Goal: Check status: Check status

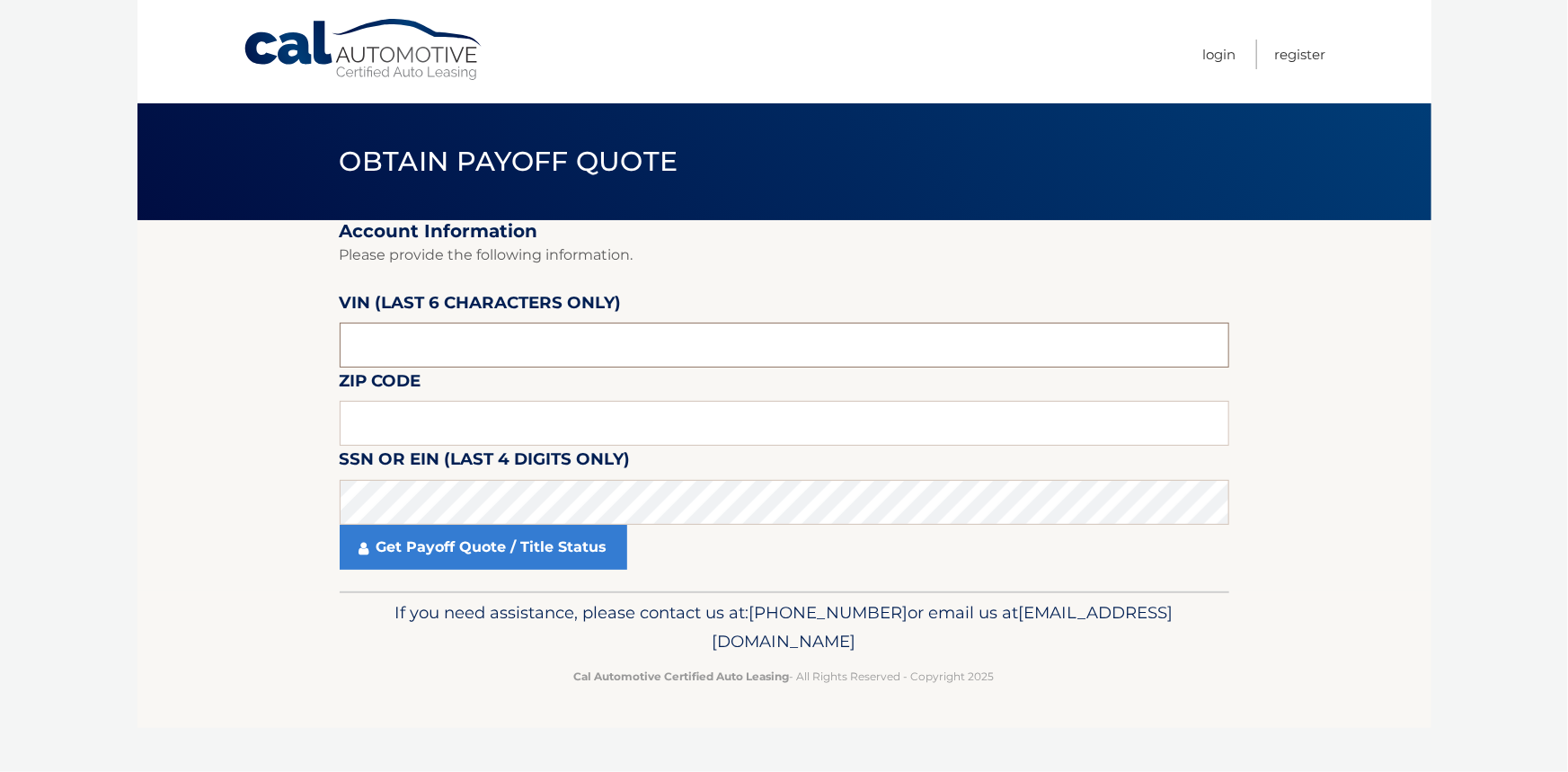
click at [442, 352] on input "text" at bounding box center [784, 345] width 890 height 45
type input "670701"
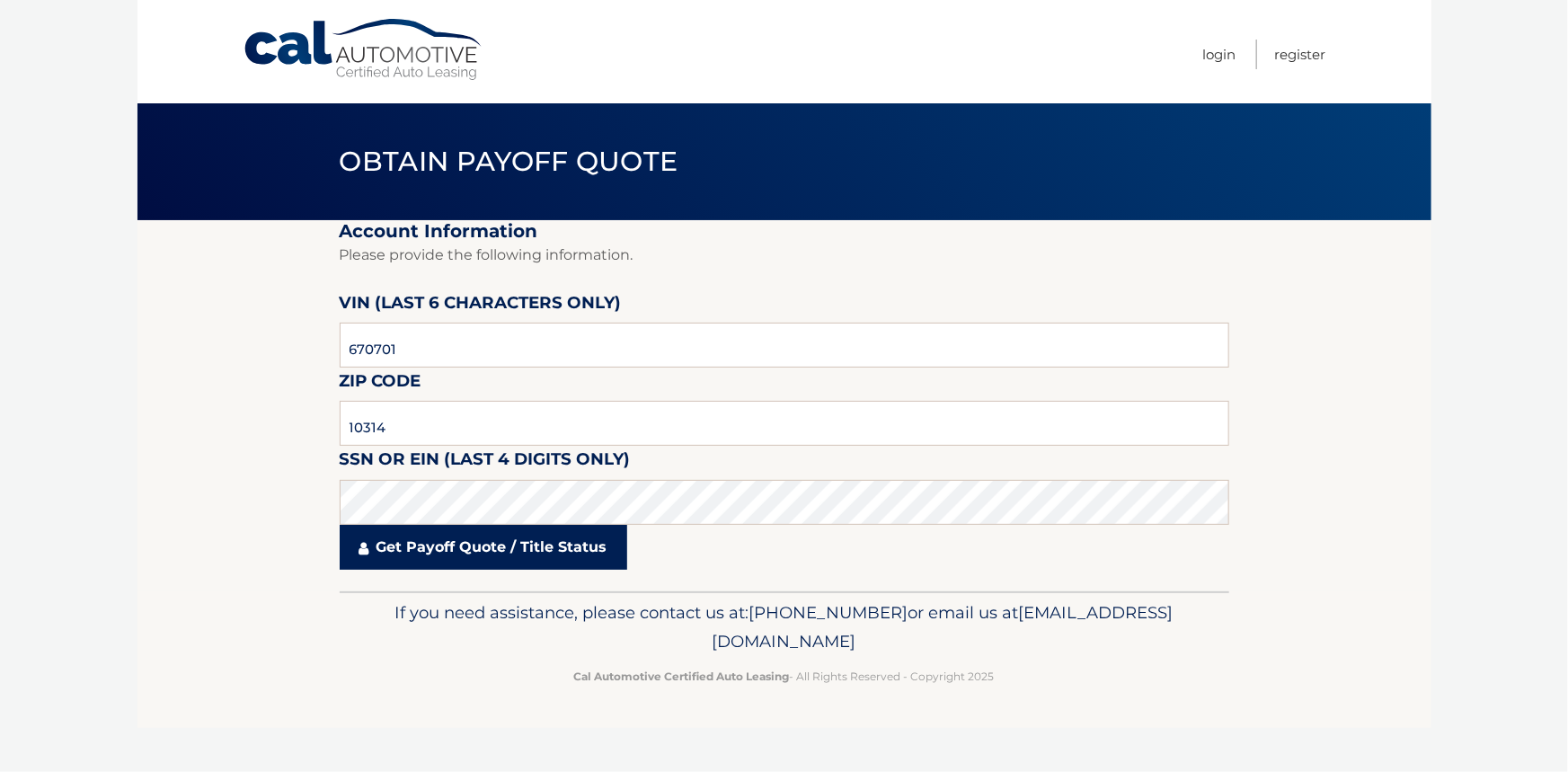
click at [433, 543] on link "Get Payoff Quote / Title Status" at bounding box center [483, 546] width 288 height 45
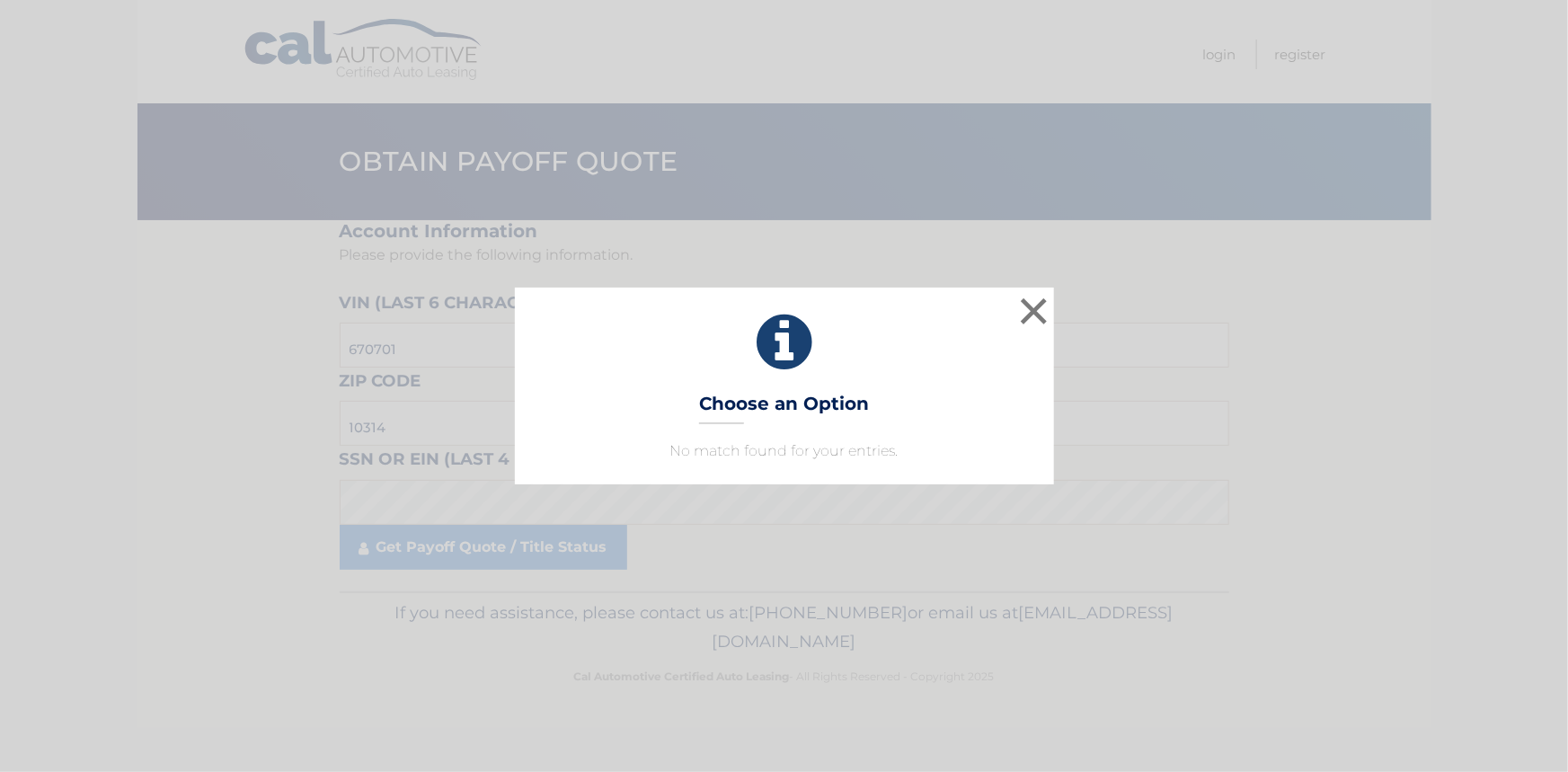
click at [494, 544] on div "× Choose an Option No match found for your entries. This is what you see on sec…" at bounding box center [784, 386] width 1568 height 772
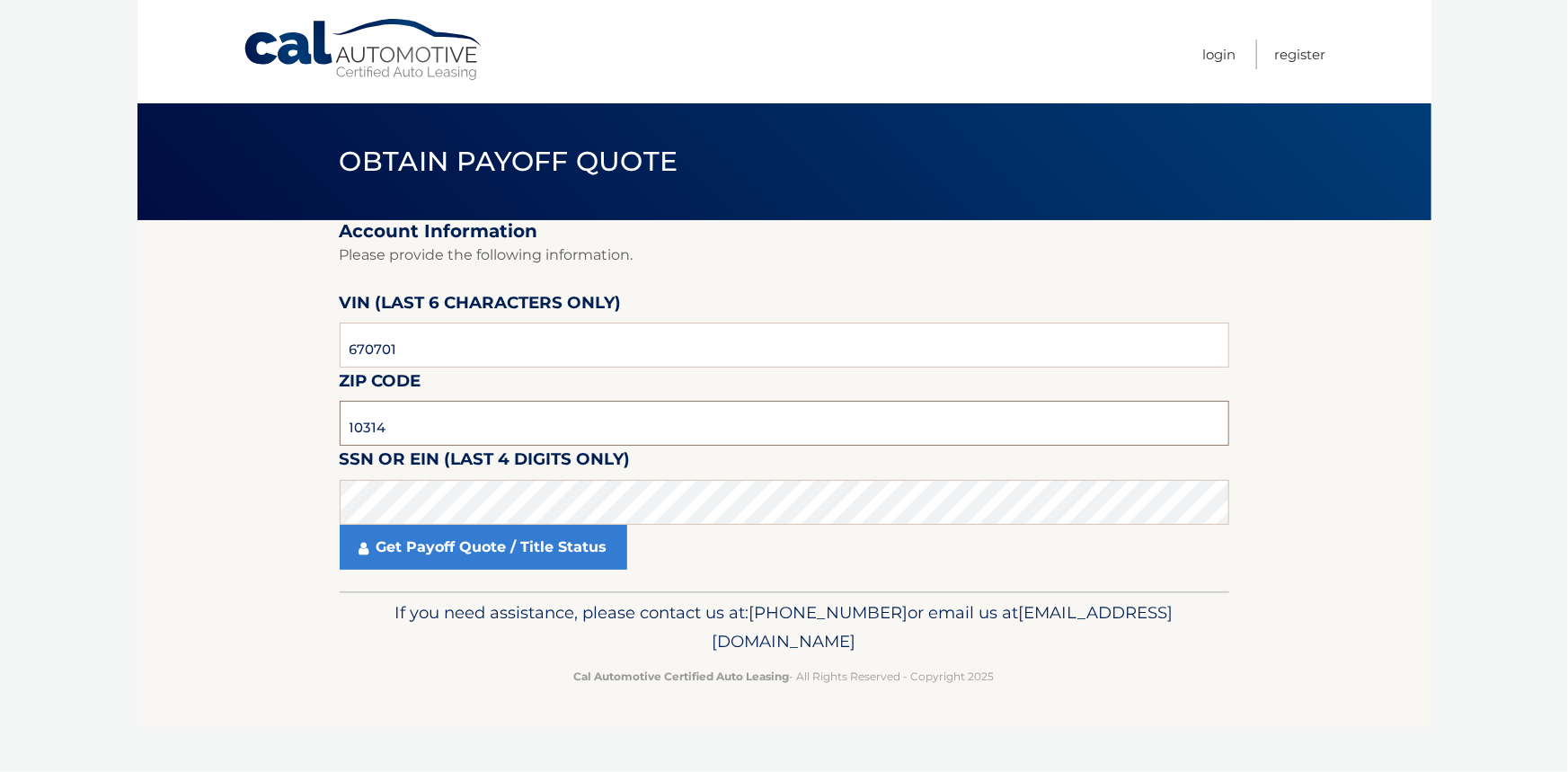
drag, startPoint x: 408, startPoint y: 428, endPoint x: 248, endPoint y: 432, distance: 160.0
click at [248, 432] on section "Account Information Please provide the following information. VIN (last 6 chara…" at bounding box center [784, 405] width 1294 height 371
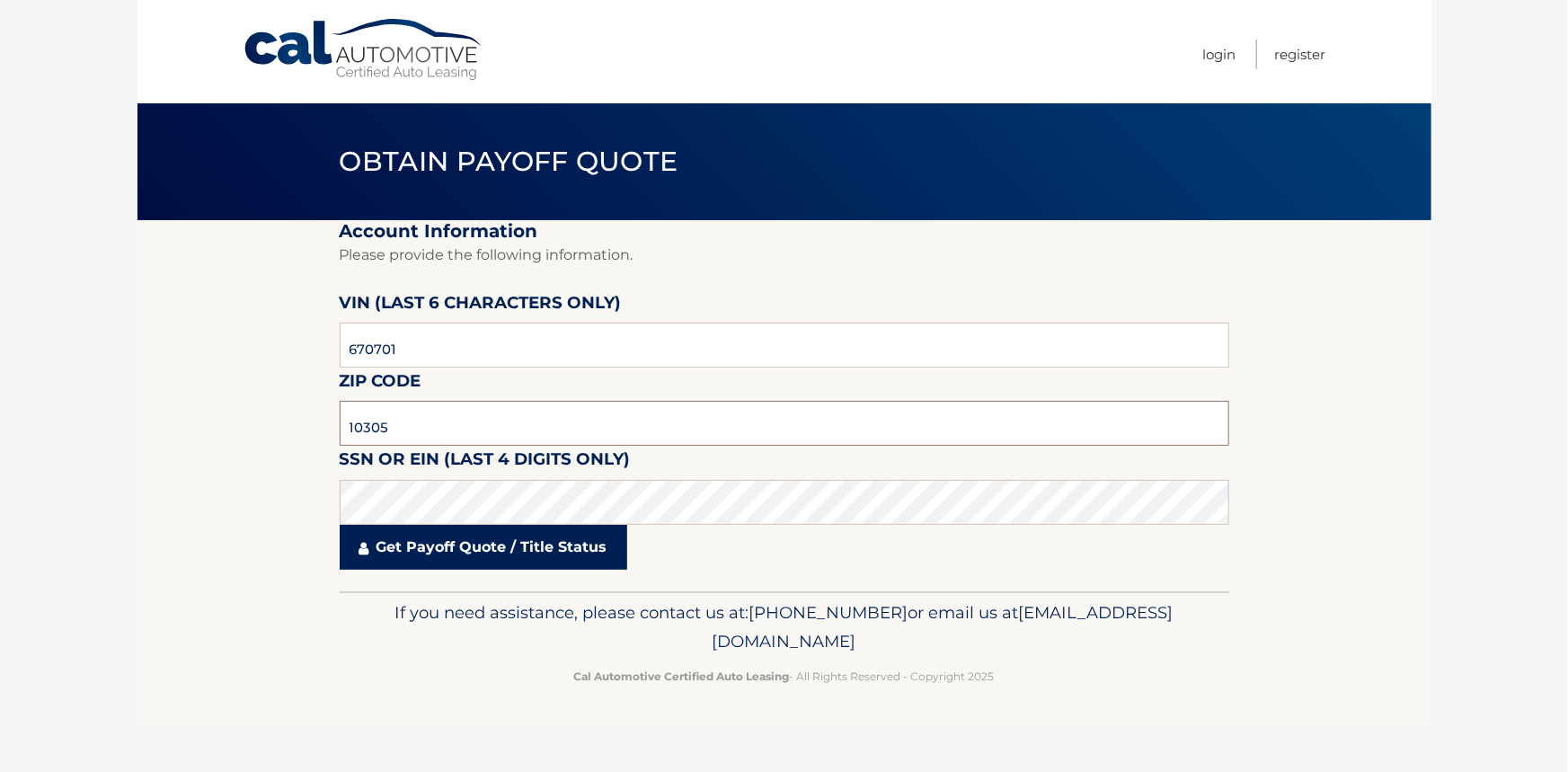
type input "10305"
click at [421, 548] on link "Get Payoff Quote / Title Status" at bounding box center [483, 546] width 288 height 45
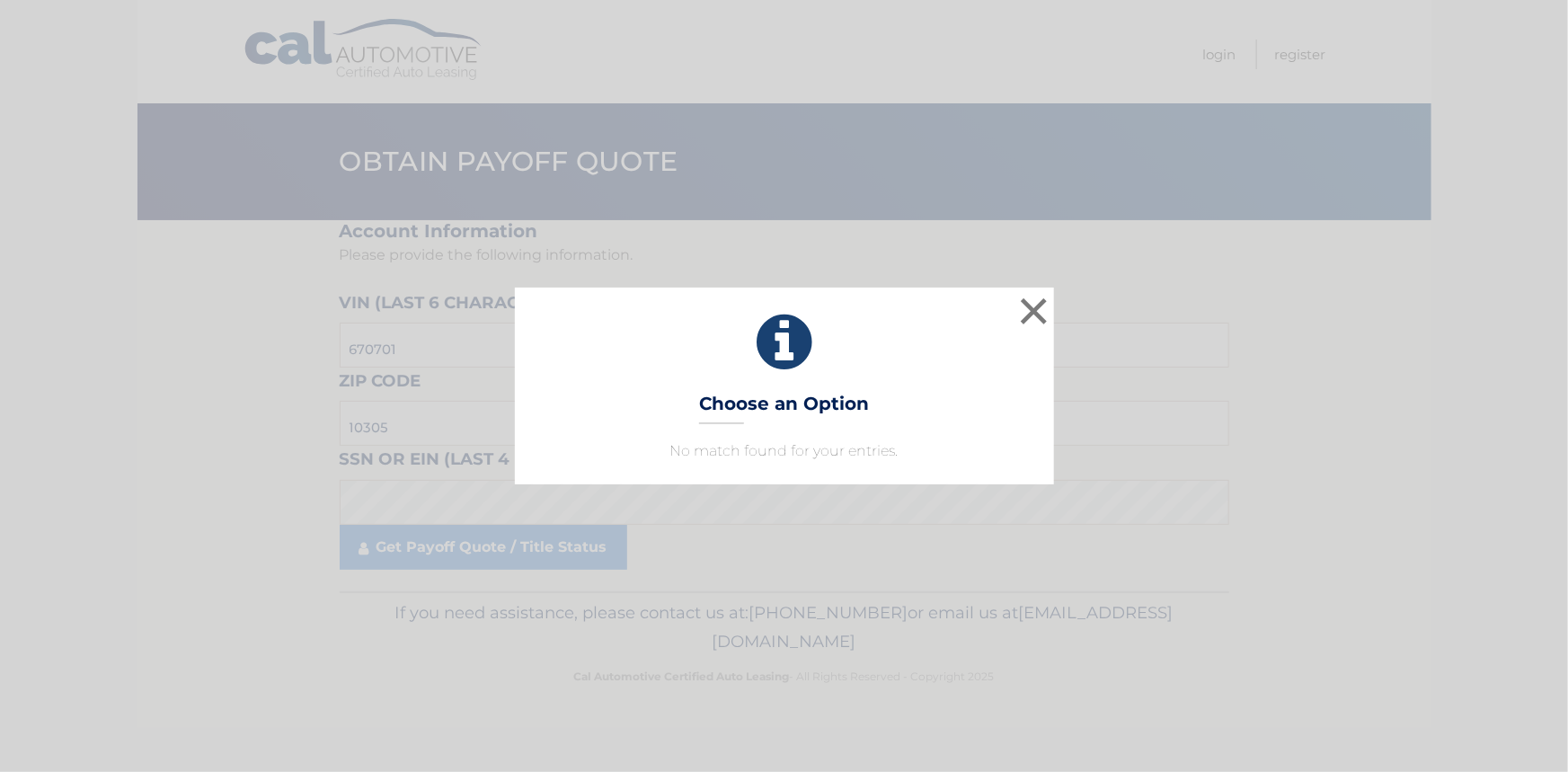
click at [777, 404] on h3 "Choose an Option" at bounding box center [784, 408] width 170 height 31
click at [1042, 317] on button "×" at bounding box center [1034, 310] width 36 height 36
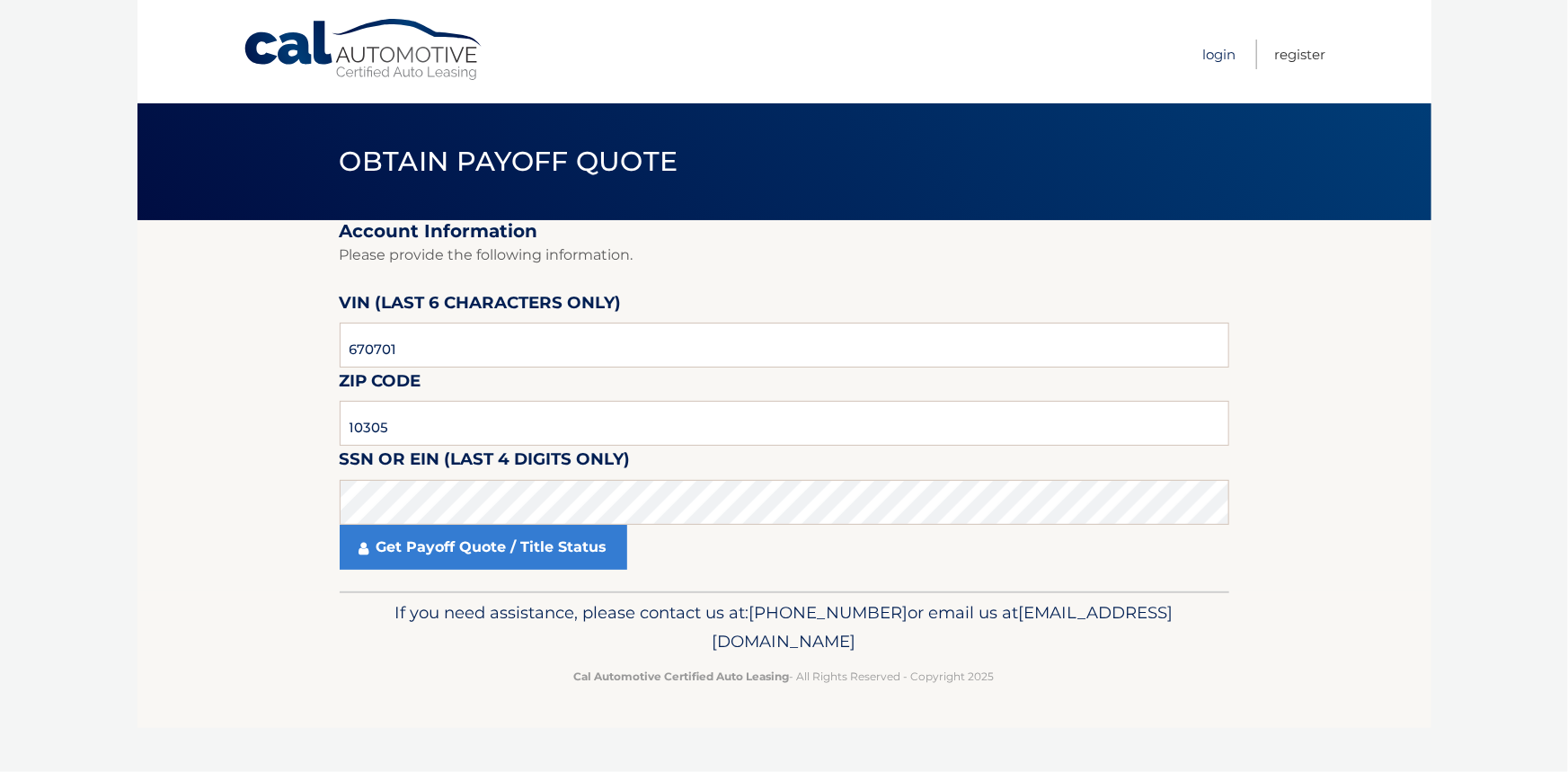
click at [1216, 53] on link "Login" at bounding box center [1220, 54] width 33 height 29
click at [402, 335] on input "text" at bounding box center [784, 345] width 890 height 45
type input "670701"
click at [401, 406] on input "text" at bounding box center [784, 423] width 890 height 45
type input "10305"
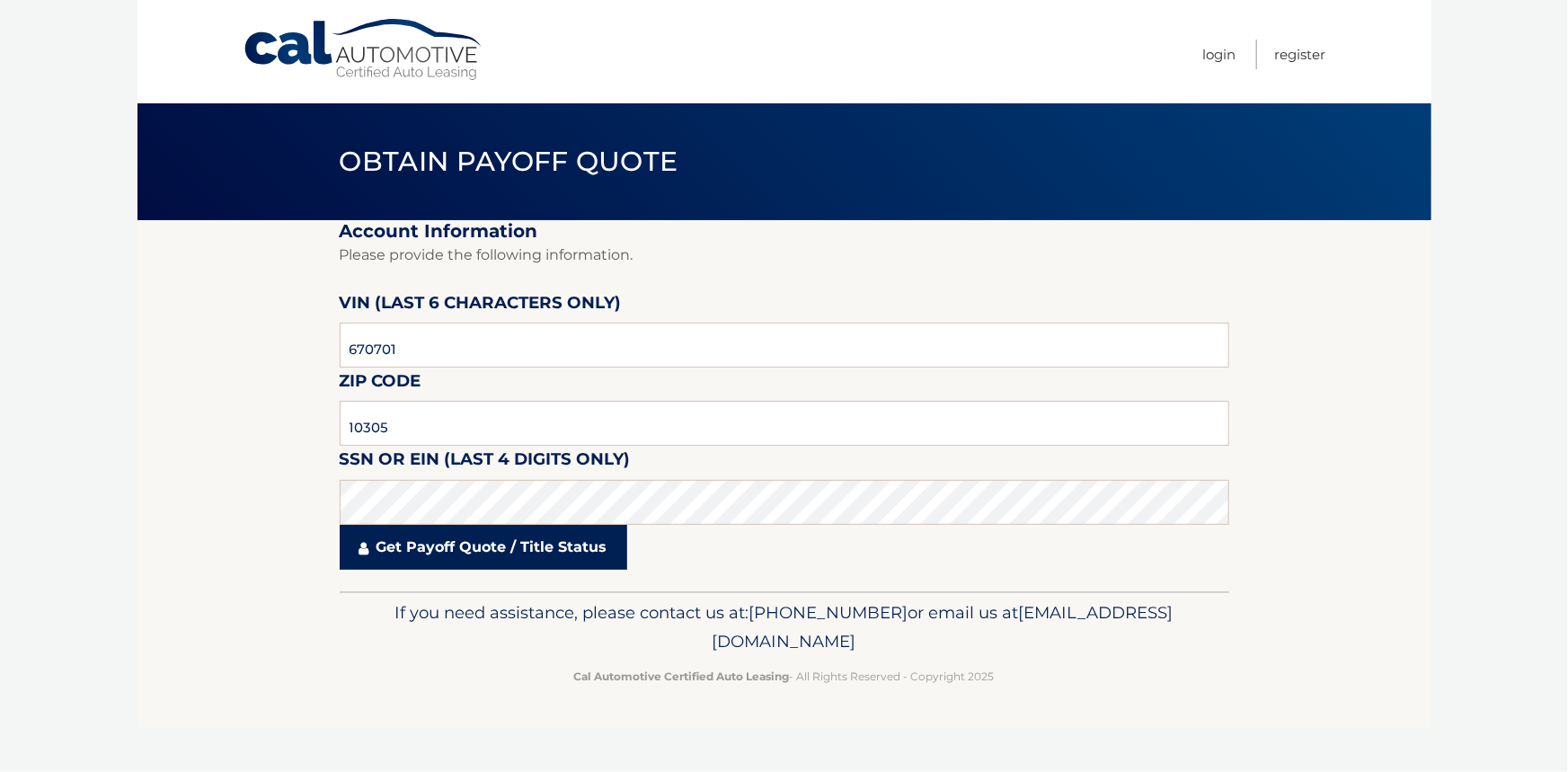
click at [430, 548] on link "Get Payoff Quote / Title Status" at bounding box center [483, 546] width 288 height 45
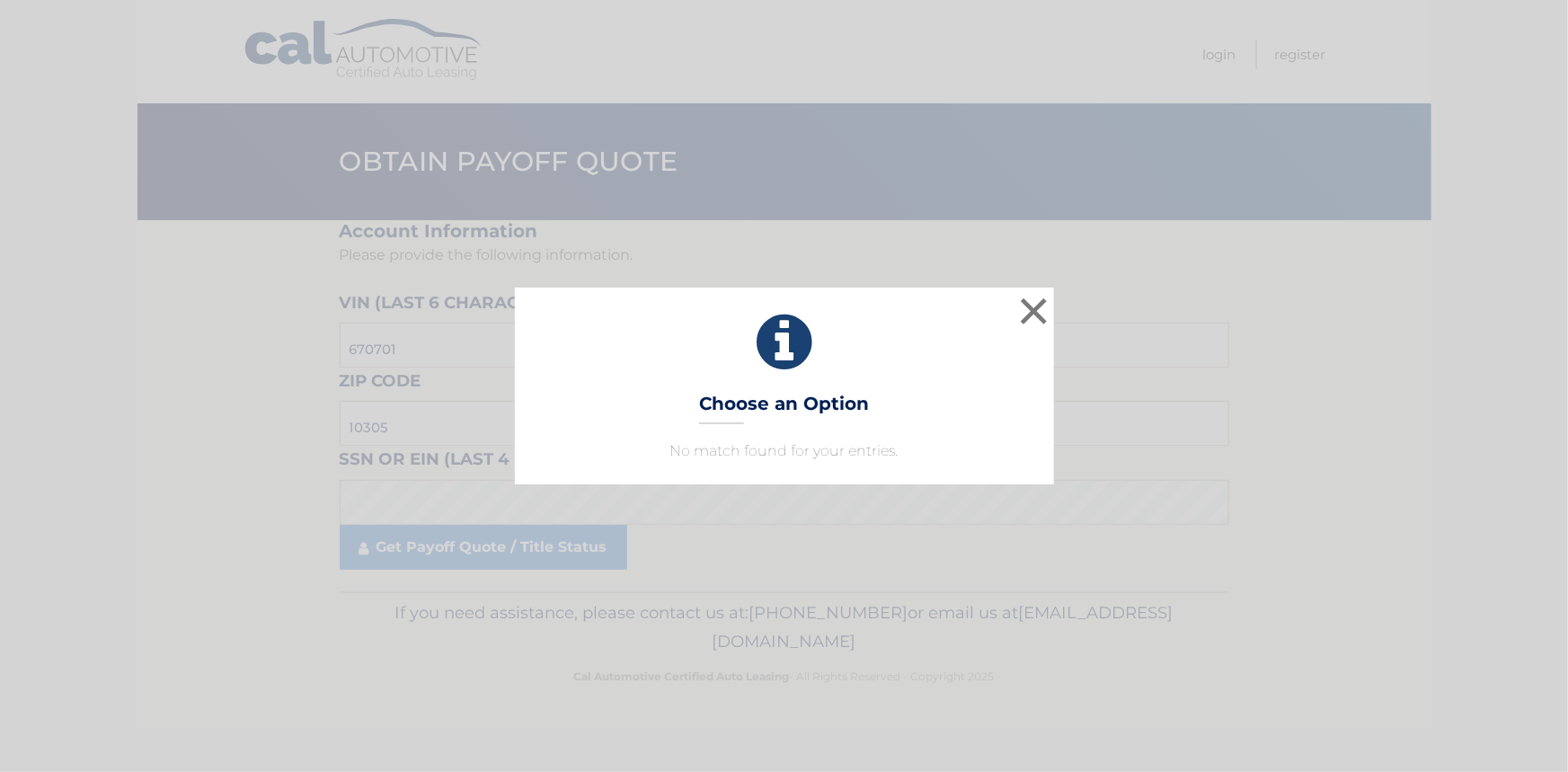
click at [747, 416] on h3 "Choose an Option" at bounding box center [784, 408] width 170 height 31
click at [690, 548] on div "× Choose an Option No match found for your entries. This is what you see on sec…" at bounding box center [784, 386] width 1568 height 772
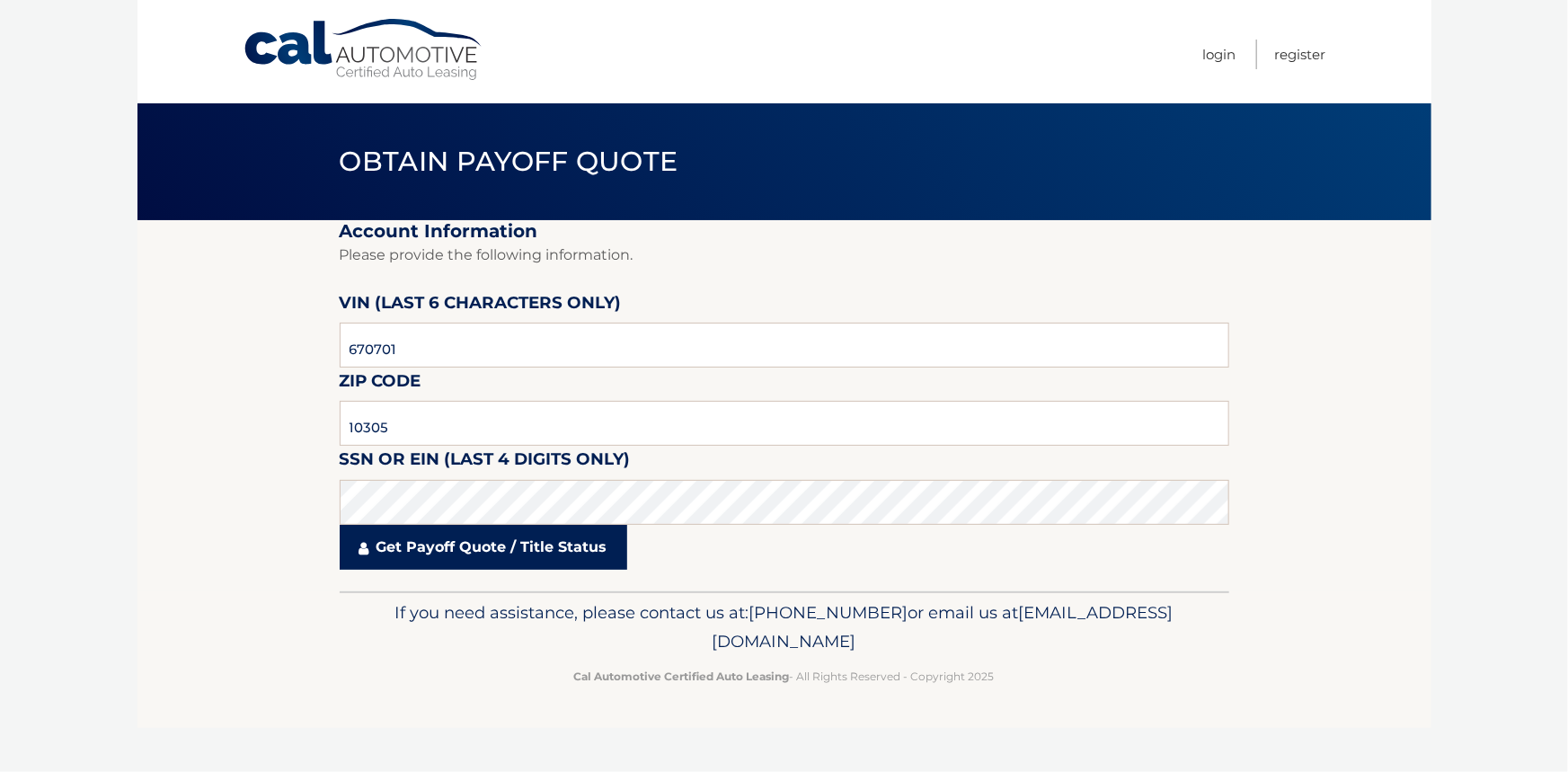
click at [469, 548] on link "Get Payoff Quote / Title Status" at bounding box center [483, 546] width 288 height 45
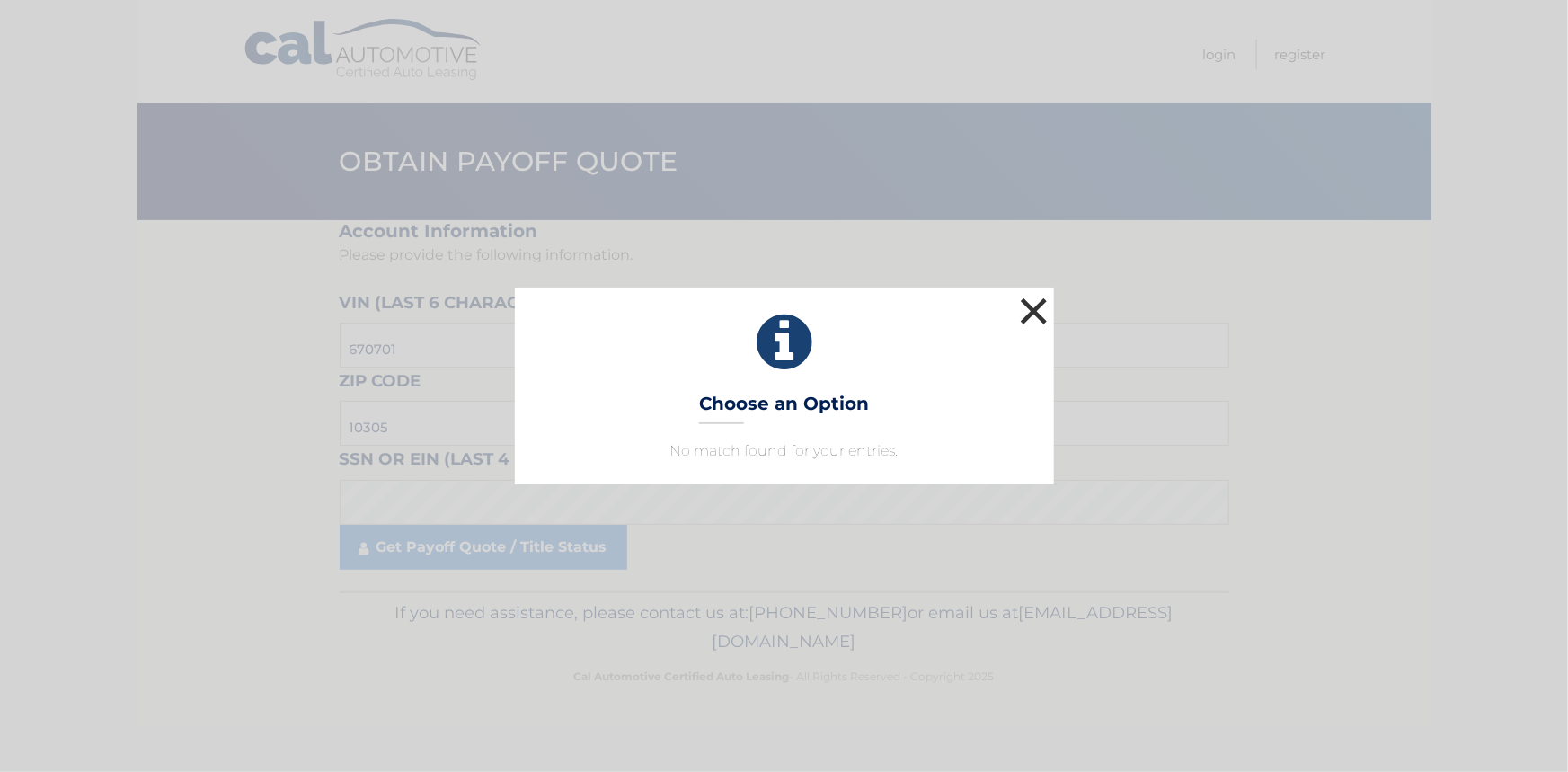
click at [1035, 314] on button "×" at bounding box center [1034, 310] width 36 height 36
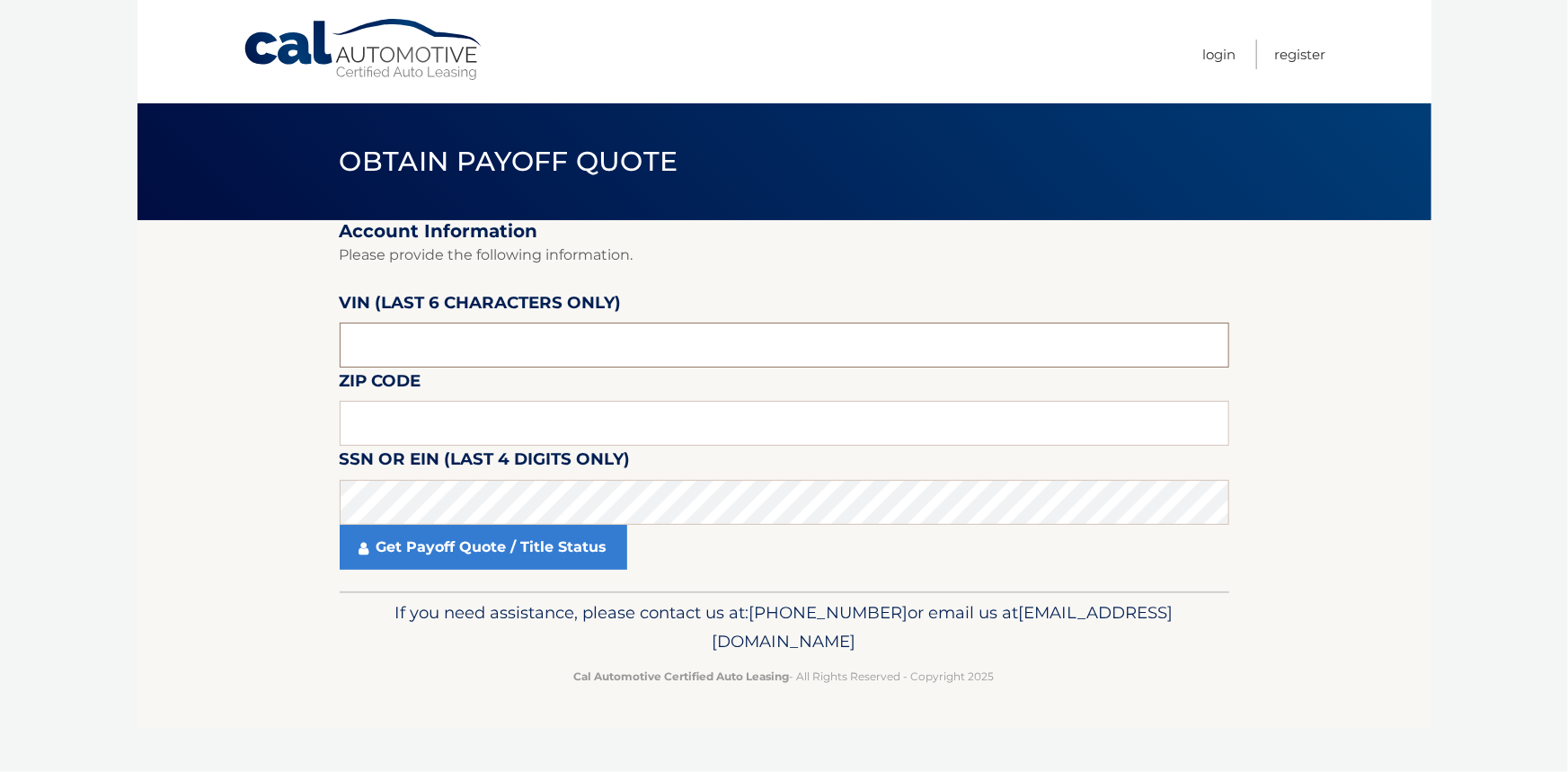
click at [440, 341] on input "text" at bounding box center [784, 345] width 890 height 45
type input "670701"
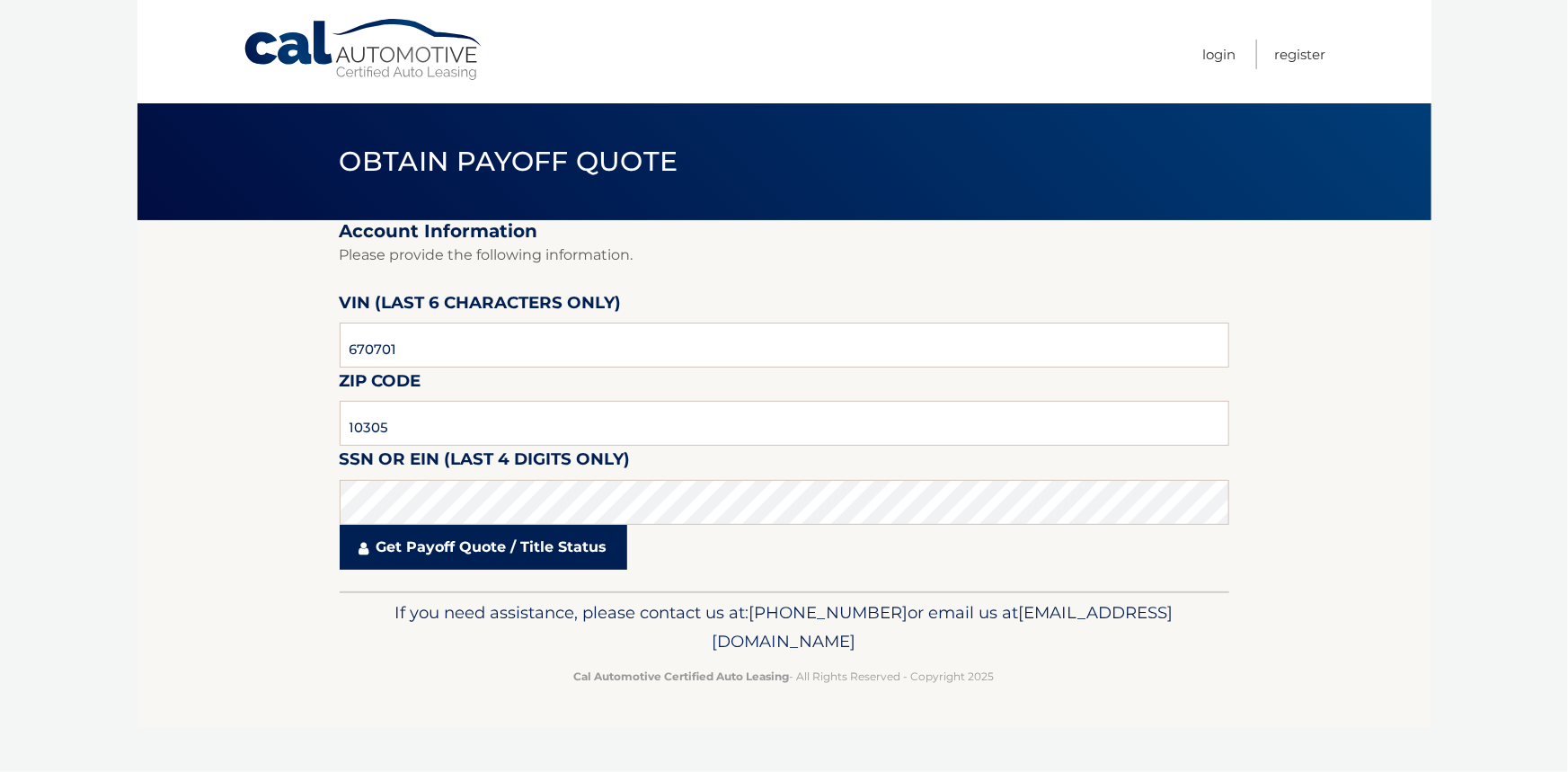
click at [407, 552] on link "Get Payoff Quote / Title Status" at bounding box center [483, 546] width 288 height 45
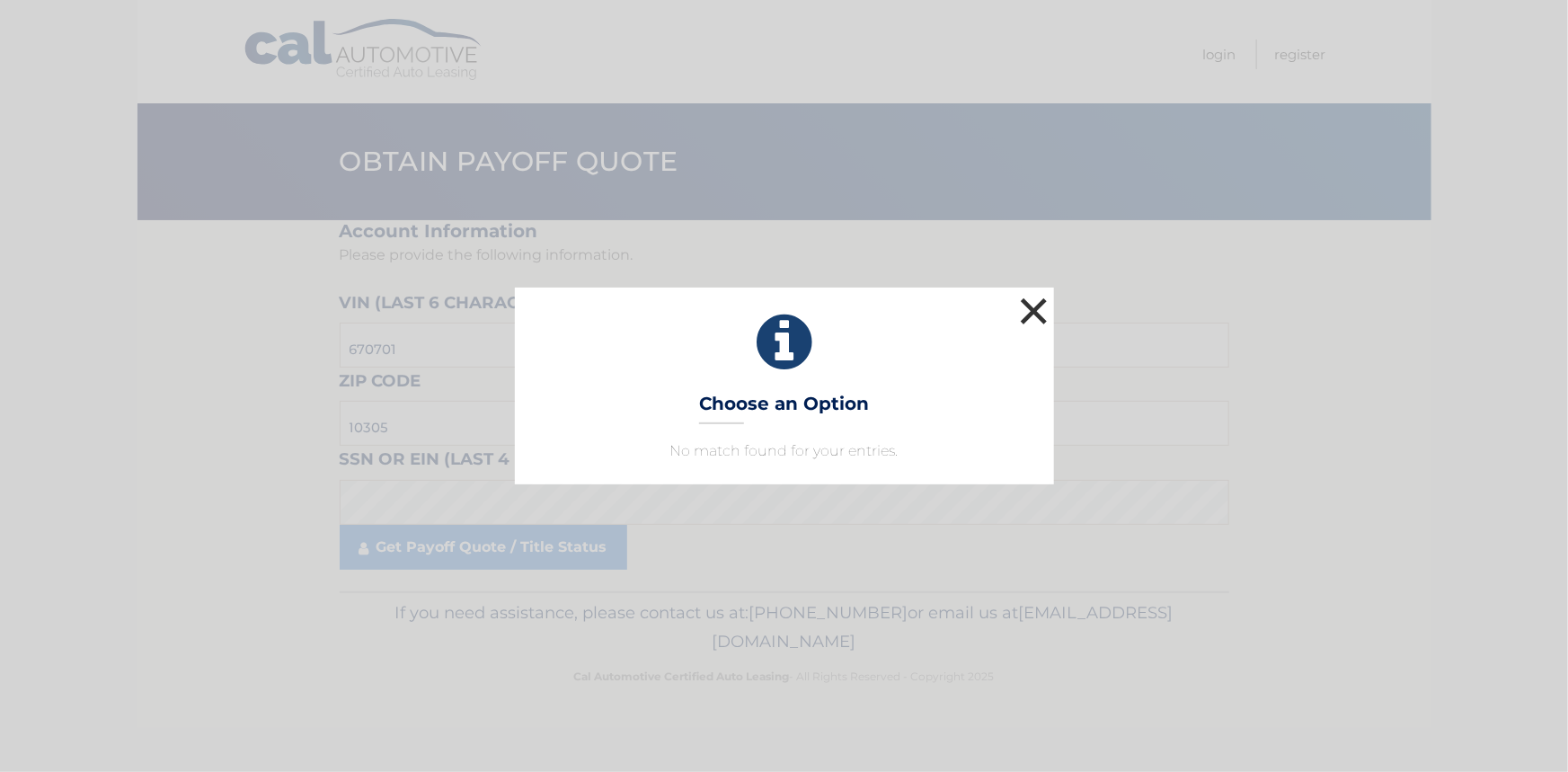
click at [1034, 309] on button "×" at bounding box center [1034, 310] width 36 height 36
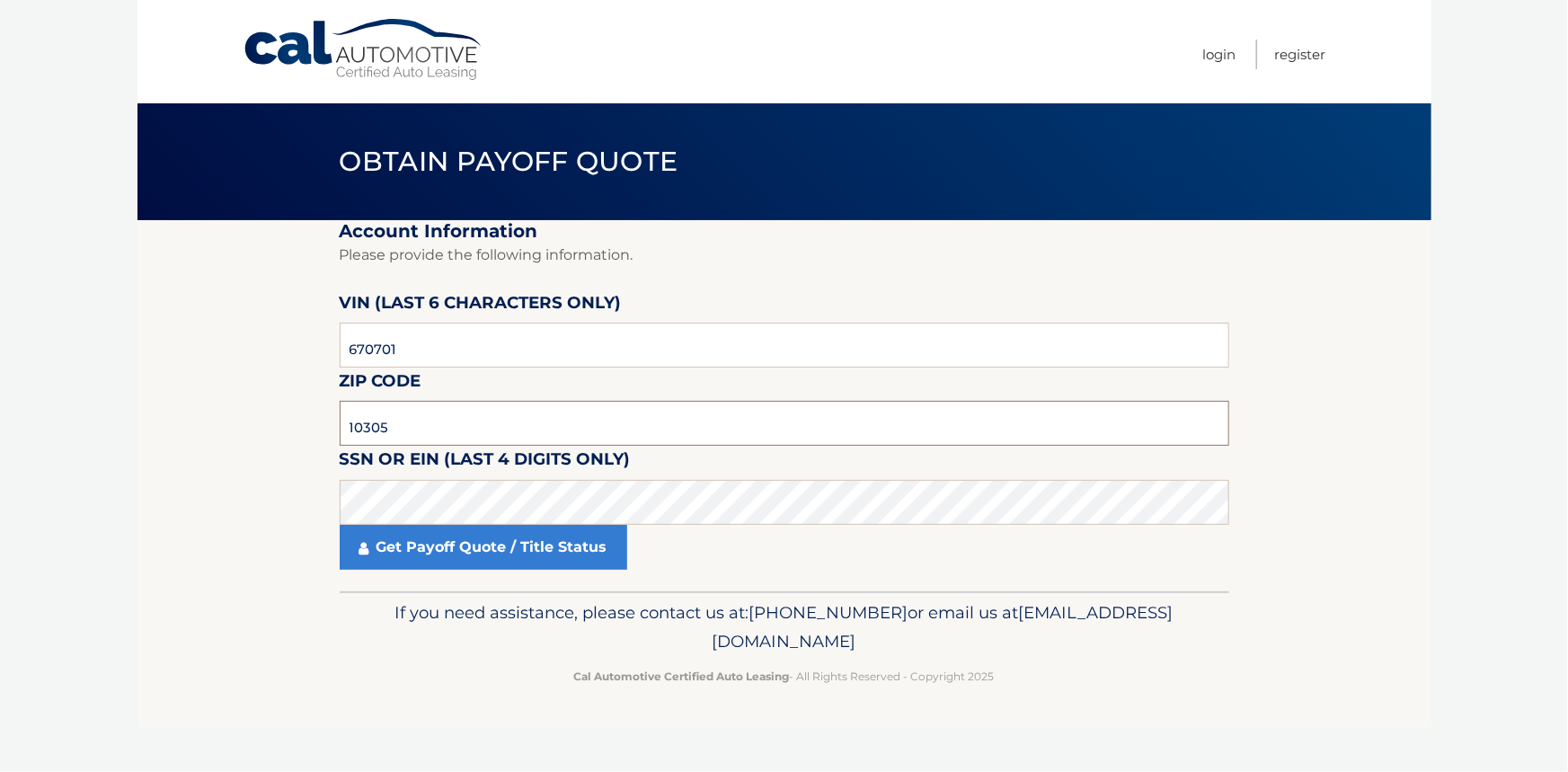
drag, startPoint x: 413, startPoint y: 430, endPoint x: 173, endPoint y: 431, distance: 240.0
click at [176, 431] on section "Account Information Please provide the following information. [PERSON_NAME] (la…" at bounding box center [784, 405] width 1294 height 371
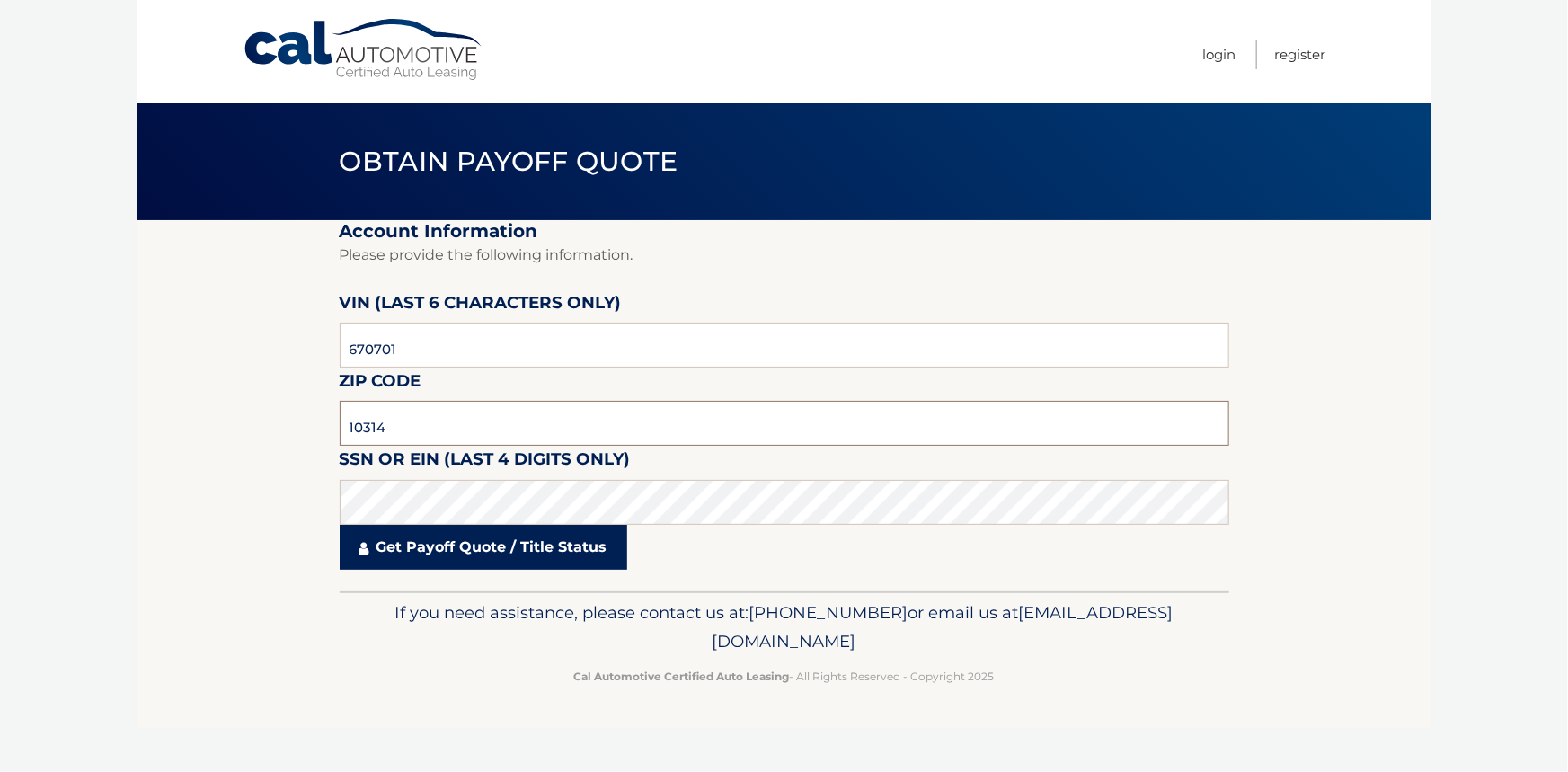
type input "10314"
click at [458, 551] on link "Get Payoff Quote / Title Status" at bounding box center [483, 546] width 288 height 45
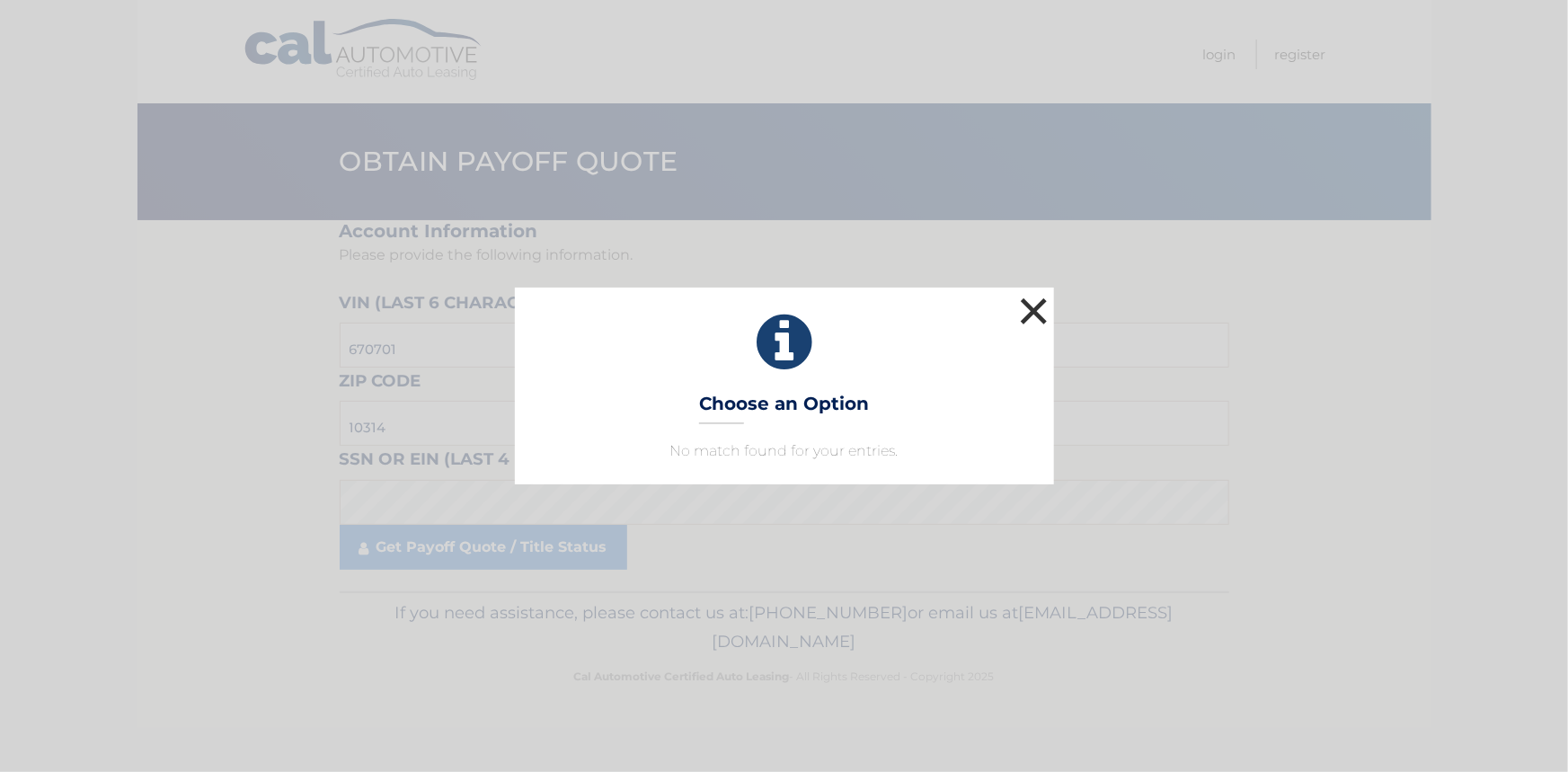
click at [1042, 315] on button "×" at bounding box center [1034, 310] width 36 height 36
